Goal: Check status: Check status

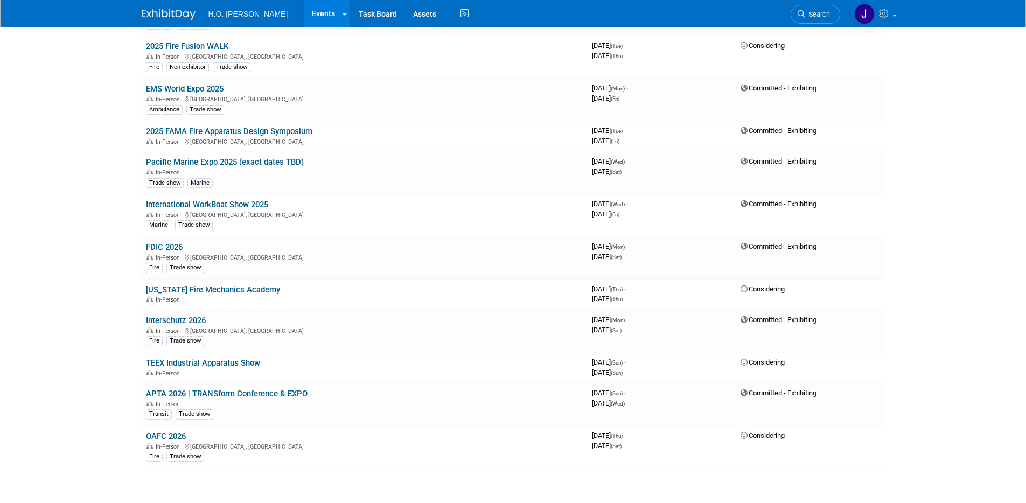
scroll to position [323, 0]
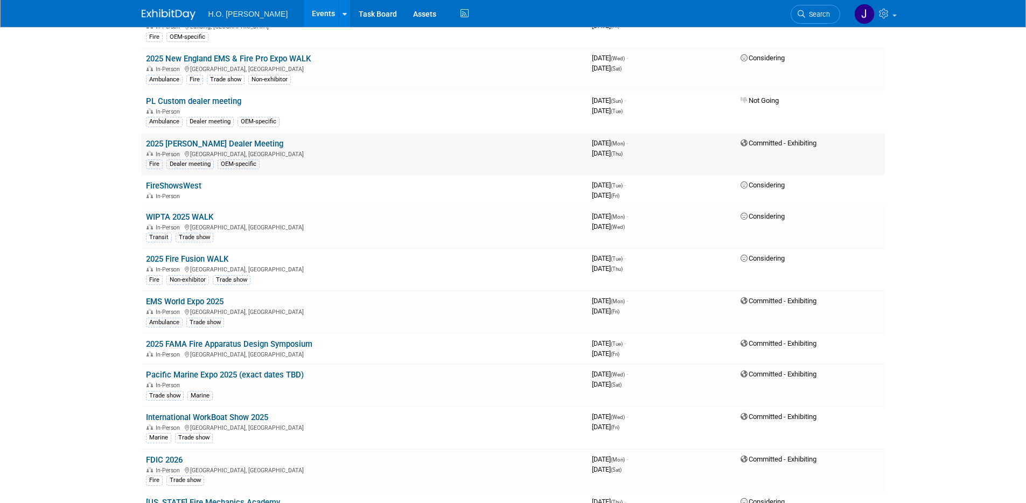
click at [230, 141] on link "2025 [PERSON_NAME] Dealer Meeting" at bounding box center [214, 144] width 137 height 10
click at [215, 100] on link "PL Custom dealer meeting" at bounding box center [193, 101] width 95 height 10
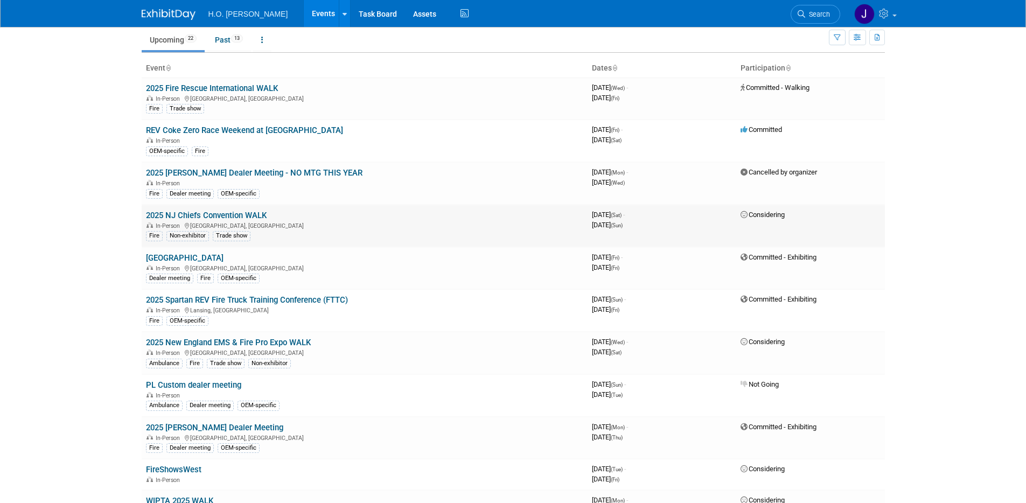
click at [777, 215] on span "Considering" at bounding box center [762, 215] width 44 height 8
click at [913, 210] on body "H.O. Bostrom Events Add Event Bulk Upload Events Shareable Event Boards Recentl…" at bounding box center [513, 212] width 1026 height 503
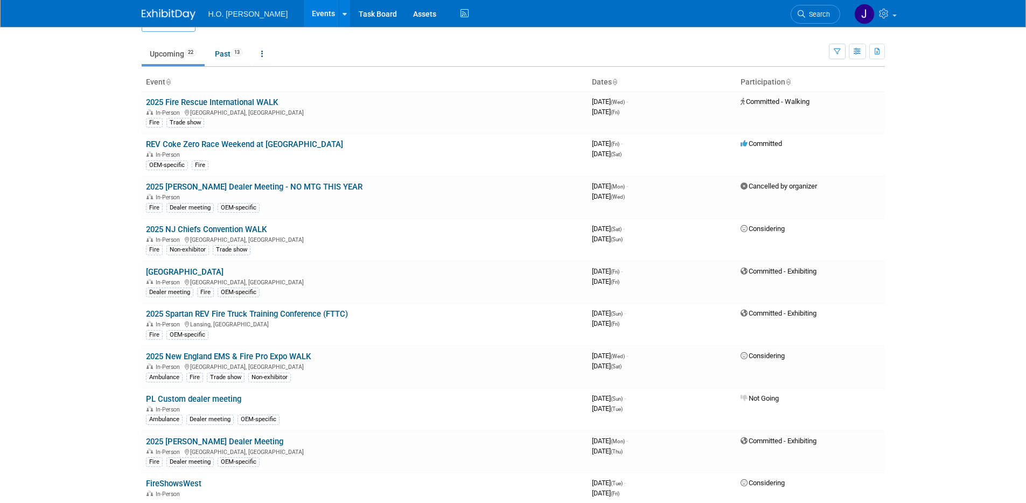
click at [102, 138] on body "H.O. Bostrom Events Add Event Bulk Upload Events Shareable Event Boards Recentl…" at bounding box center [513, 226] width 1026 height 503
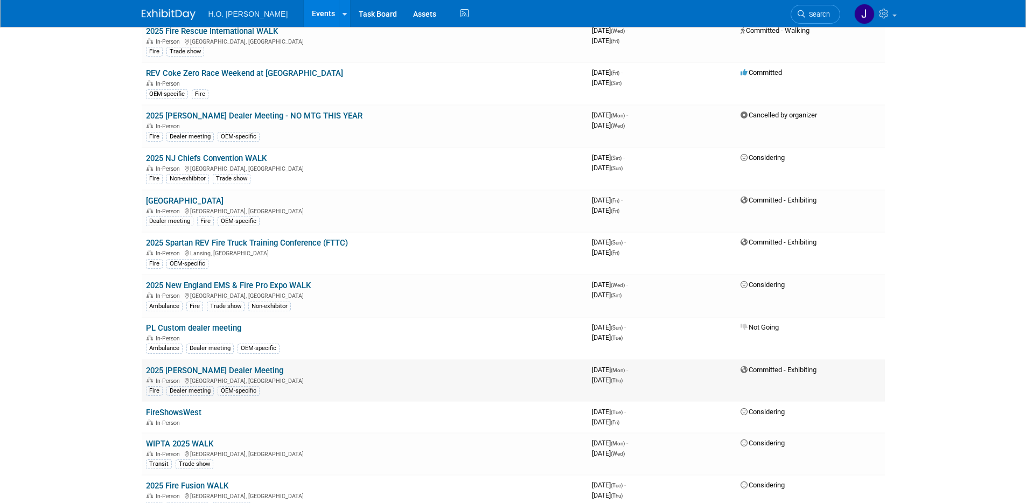
click at [212, 367] on link "2025 [PERSON_NAME] Dealer Meeting" at bounding box center [214, 371] width 137 height 10
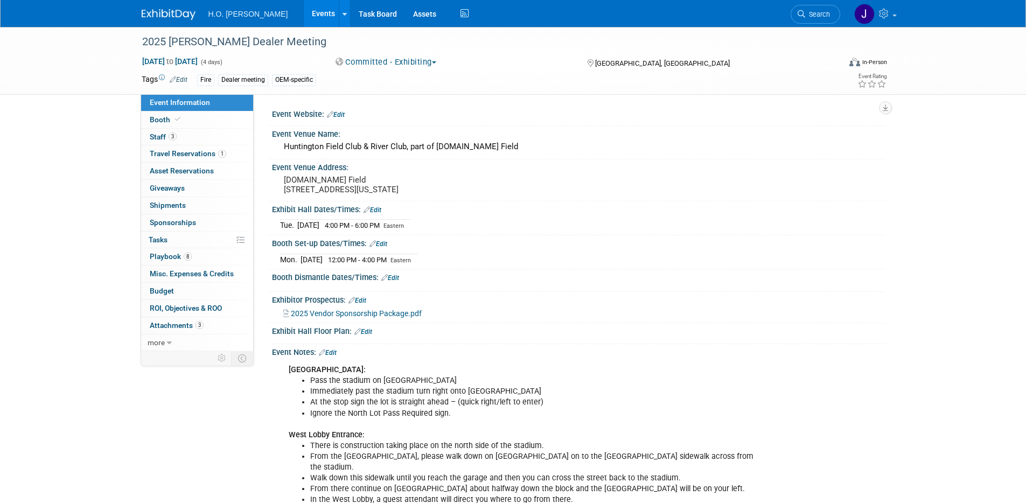
scroll to position [127, 0]
